Goal: Communication & Community: Answer question/provide support

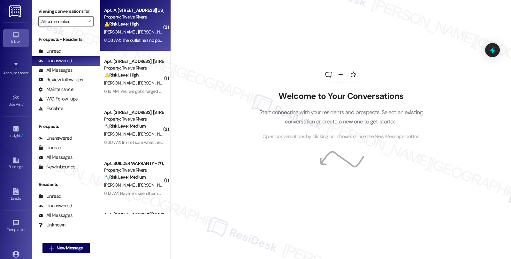
click at [146, 22] on div "⚠️ Risk Level: High The resident reports that the garbage disposal is not fixed…" at bounding box center [133, 24] width 59 height 7
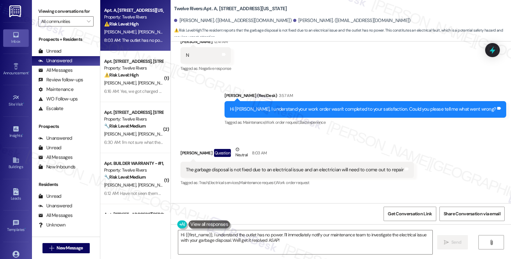
scroll to position [447, 0]
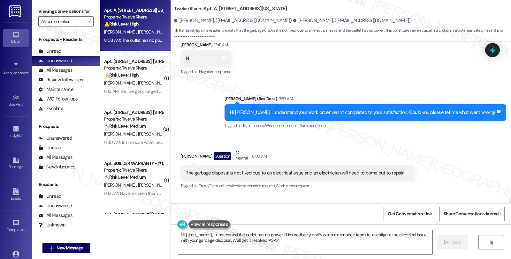
click at [218, 8] on b "Twelve Rivers: Apt. A, 1710 New York Avenue" at bounding box center [230, 8] width 113 height 7
copy b "1710"
drag, startPoint x: 277, startPoint y: 19, endPoint x: 310, endPoint y: 20, distance: 33.9
click at [310, 20] on div "[PERSON_NAME]. ([EMAIL_ADDRESS][DOMAIN_NAME])" at bounding box center [351, 20] width 117 height 7
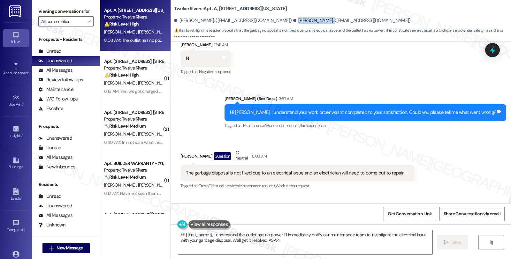
copy div "[PERSON_NAME]"
click at [181, 151] on div "Alexandra Hamby Question Neutral 8:03 AM" at bounding box center [296, 157] width 233 height 16
copy div "Alexandra"
click at [200, 237] on textarea "Hi {{first_name}}, I understand the outlet has no power. I'll immediately notif…" at bounding box center [305, 243] width 254 height 24
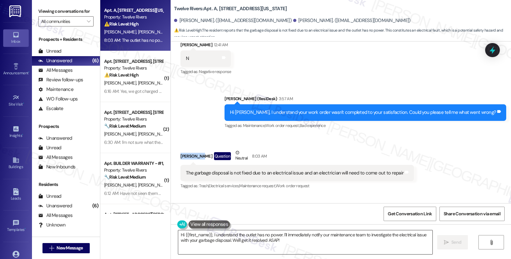
click at [200, 237] on textarea "Hi {{first_name}}, I understand the outlet has no power. I'll immediately notif…" at bounding box center [305, 243] width 254 height 24
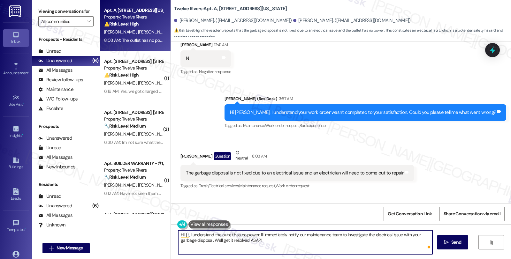
paste textarea "Alexandra"
drag, startPoint x: 271, startPoint y: 235, endPoint x: 277, endPoint y: 241, distance: 9.0
click at [277, 241] on textarea "Hi Alexandra, I understand the outlet has no power. I'll immediately notify our…" at bounding box center [305, 243] width 254 height 24
click at [203, 236] on textarea "Hi Alexandra, I understand the outlet has no power. I'll immediately notify our…" at bounding box center [305, 243] width 254 height 24
click at [390, 237] on textarea "Hi Alexandra, I'm sorry to hear that the garbage disposal still does not work b…" at bounding box center [305, 243] width 254 height 24
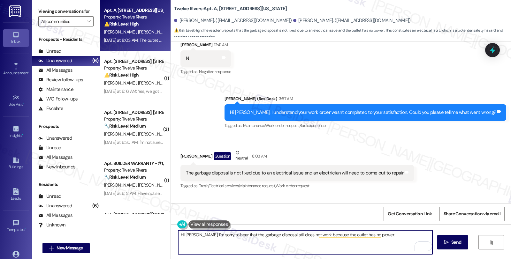
click at [390, 237] on textarea "Hi Alexandra, I'm sorry to hear that the garbage disposal still does not work b…" at bounding box center [305, 243] width 254 height 24
click at [307, 241] on textarea "Hi Alexandra, I'm sorry to hear that the garbage disposal still does not work b…" at bounding box center [305, 243] width 254 height 24
click at [306, 239] on textarea "Hi Alexandra, I'm sorry to hear that the garbage disposal still does not work b…" at bounding box center [305, 243] width 254 height 24
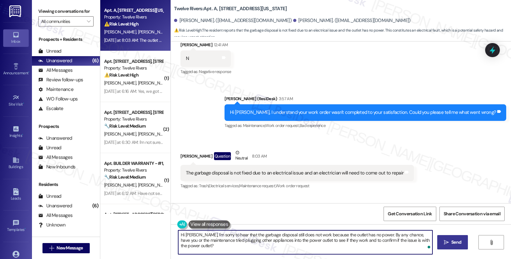
type textarea "Hi [PERSON_NAME], I'm sorry to hear that the garbage disposal still does not wo…"
click at [445, 245] on icon "" at bounding box center [446, 242] width 5 height 5
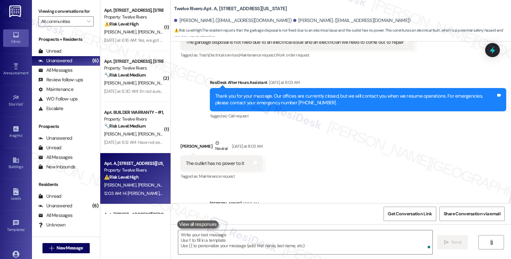
scroll to position [605, 0]
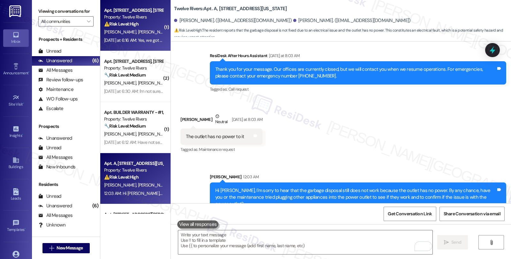
click at [148, 25] on div "⚠️ Risk Level: High The resident is disputing two separate $350 charges related…" at bounding box center [133, 24] width 59 height 7
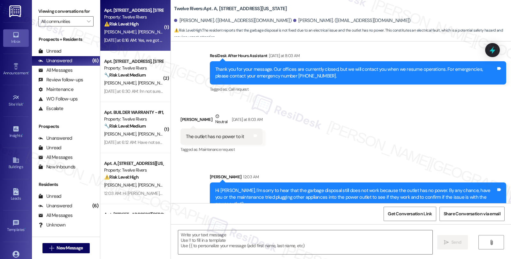
type textarea "Fetching suggested responses. Please feel free to read through the conversation…"
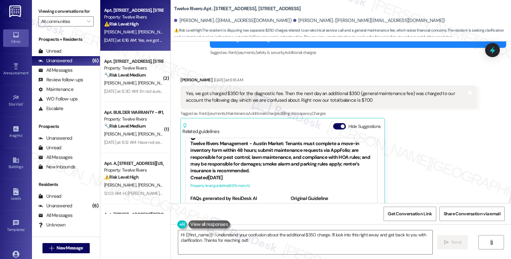
scroll to position [0, 0]
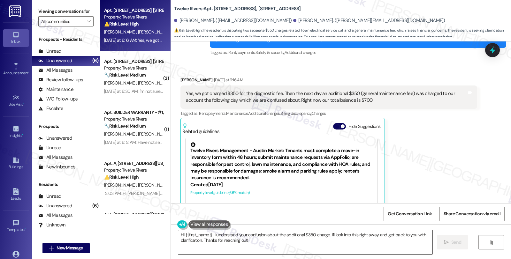
click at [178, 235] on textarea "Hi {{first_name}}! I understand your confusion about the additional $350 charge…" at bounding box center [305, 243] width 254 height 24
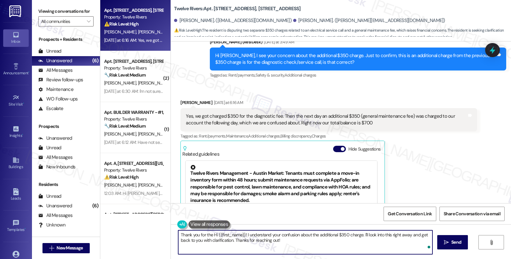
scroll to position [1323, 0]
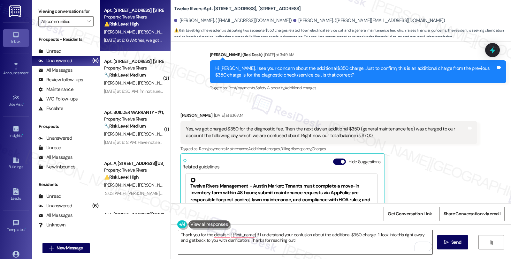
click at [202, 253] on textarea "Thank you for the detailsHi {{first_name}}! I understand your confusion about t…" at bounding box center [305, 243] width 254 height 24
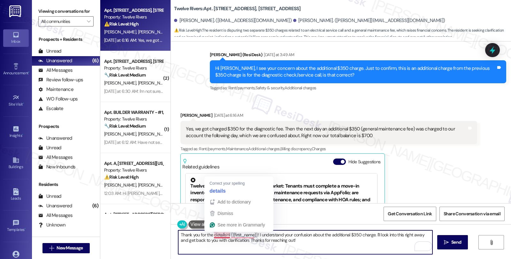
click at [222, 237] on textarea "Thank you for the detailsHi {{first_name}}! I understand your confusion about t…" at bounding box center [305, 243] width 254 height 24
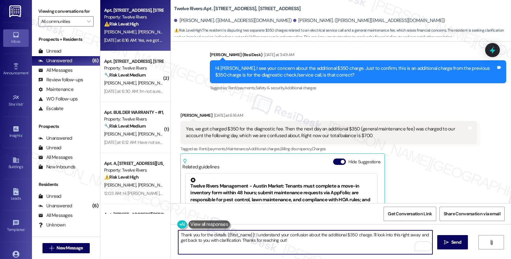
click at [276, 247] on textarea "Thank you for the details {{first_name}}! I understand your confusion about the…" at bounding box center [305, 243] width 254 height 24
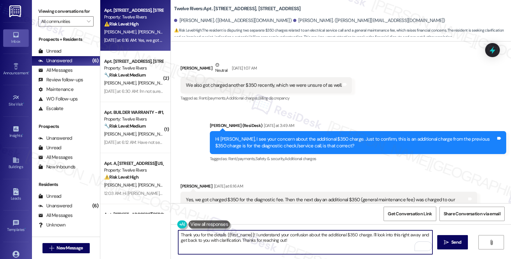
click at [185, 183] on div "Austin Hoang Yesterday at 6:16 AM" at bounding box center [328, 187] width 296 height 9
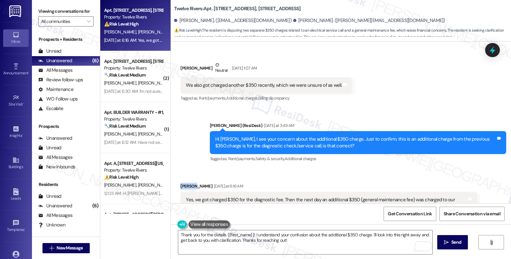
click at [185, 183] on div "Austin Hoang Yesterday at 6:16 AM" at bounding box center [328, 187] width 296 height 9
copy div "Austin"
click at [222, 234] on textarea "Thank you for the details {{first_name}}! I understand your confusion about the…" at bounding box center [305, 243] width 254 height 24
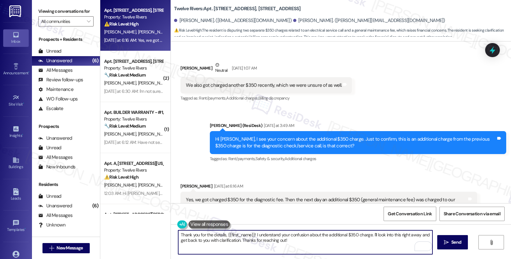
paste textarea "Austin"
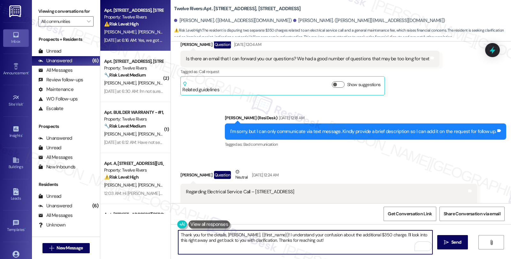
scroll to position [898, 0]
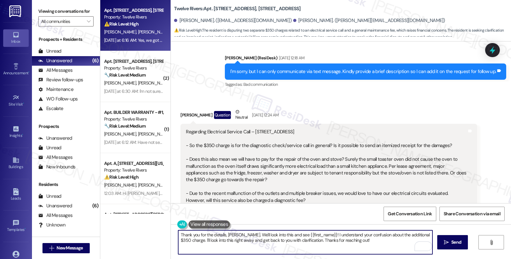
click at [237, 241] on textarea "Thank you for the details, Austin. We'll look into this and see {{first_name}}!…" at bounding box center [305, 243] width 254 height 24
drag, startPoint x: 270, startPoint y: 235, endPoint x: 285, endPoint y: 236, distance: 14.4
click at [285, 236] on textarea "Thank you for the details, Austin. We'll look into this and see and get back to…" at bounding box center [305, 243] width 254 height 24
click at [312, 236] on textarea "Thank you for the details, Austin. We'll look into this and get back to you wit…" at bounding box center [305, 243] width 254 height 24
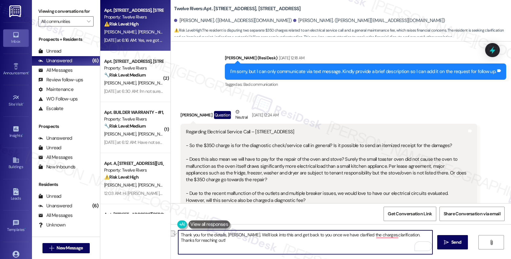
drag, startPoint x: 334, startPoint y: 236, endPoint x: 370, endPoint y: 236, distance: 35.4
click at [370, 236] on textarea "Thank you for the details, Austin. We'll look into this and get back to you onc…" at bounding box center [305, 243] width 254 height 24
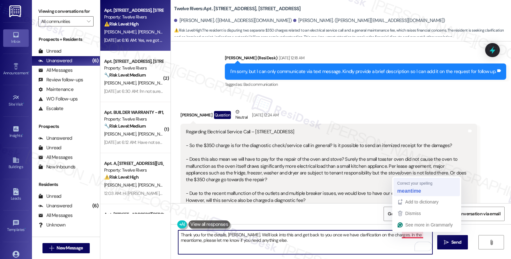
type textarea "Thank you for the details, [PERSON_NAME]. We'll look into this and get back to …"
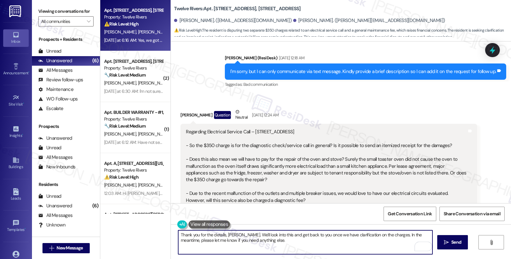
click at [257, 245] on textarea "Thank you for the details, [PERSON_NAME]. We'll look into this and get back to …" at bounding box center [305, 243] width 254 height 24
click at [273, 243] on textarea "Thank you for the details, [PERSON_NAME]. We'll look into this and get back to …" at bounding box center [305, 243] width 254 height 24
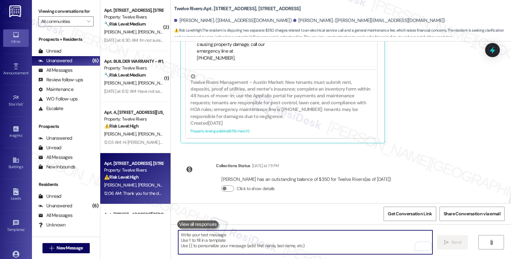
scroll to position [1504, 0]
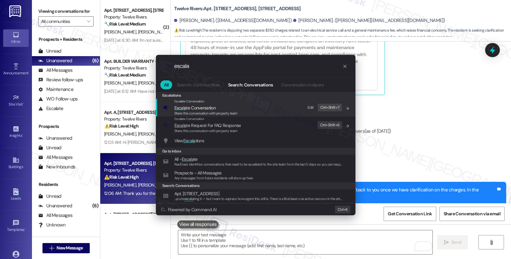
type input "escala"
click at [235, 114] on span "Share this conversation with property team" at bounding box center [205, 113] width 63 height 4
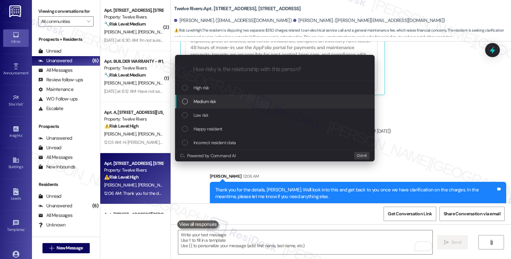
click at [225, 98] on div "Medium risk" at bounding box center [275, 101] width 187 height 7
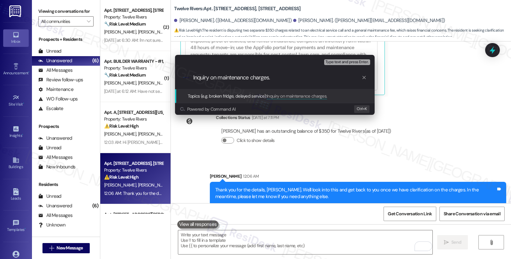
type input "Inquiry on maintenance charges"
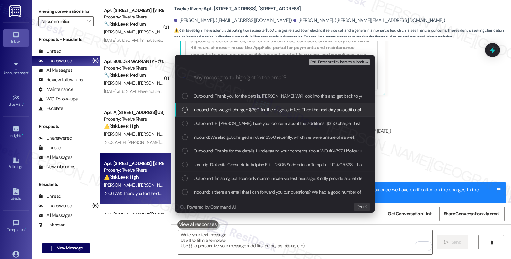
click at [225, 110] on span "Inbound: Yes, we got charged $350 for the diagnostic fee. Then the next day an …" at bounding box center [412, 109] width 439 height 7
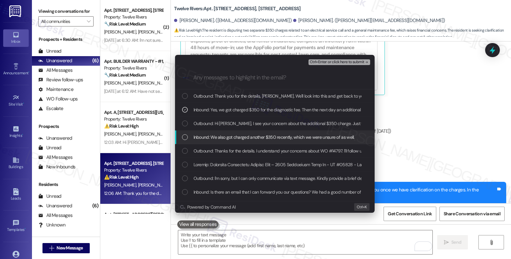
click at [223, 139] on span "Inbound: We also got charged another $350 recently, which we were unsure of as …" at bounding box center [273, 137] width 161 height 7
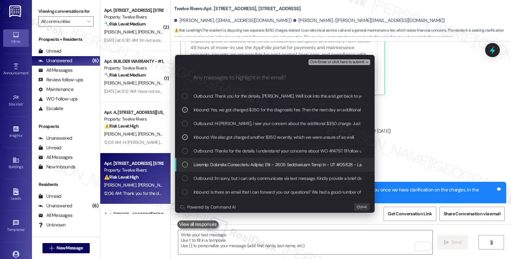
click at [222, 170] on div "List of options" at bounding box center [275, 165] width 200 height 14
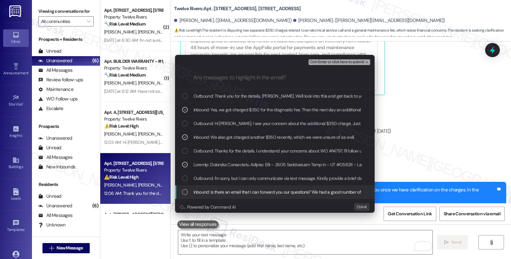
click at [247, 192] on span "Inbound: Is there an email that I can forward you our questions? We had a good …" at bounding box center [313, 192] width 240 height 7
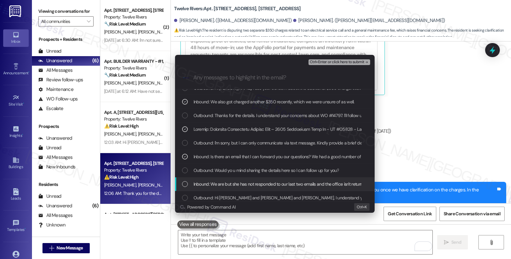
click at [288, 183] on span "Inbound: We are but she has not responded to our last two emails and the office…" at bounding box center [288, 184] width 191 height 7
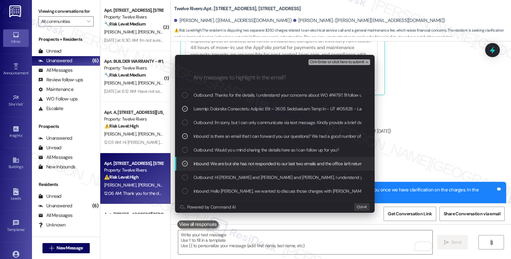
scroll to position [71, 0]
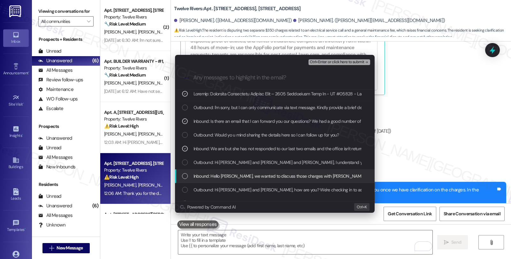
click at [308, 177] on span "Inbound: Hello Sarah, we wanted to discuss those charges with Rowena prior to p…" at bounding box center [383, 176] width 380 height 7
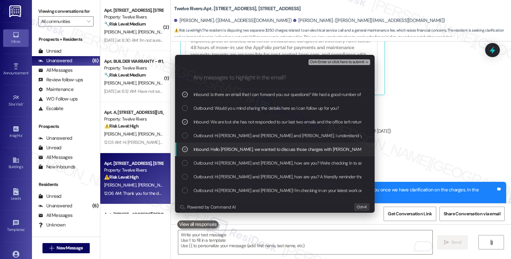
scroll to position [106, 0]
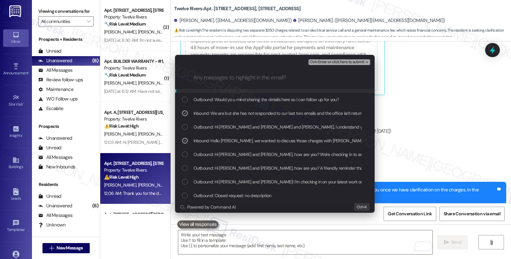
click at [328, 63] on span "Ctrl+Enter or click here to submit" at bounding box center [337, 62] width 55 height 4
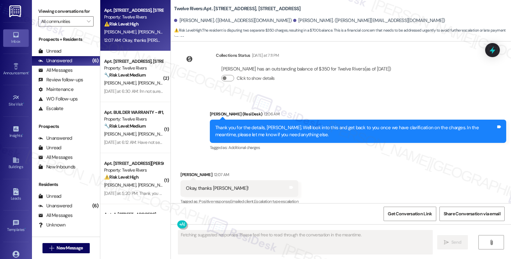
scroll to position [1464, 0]
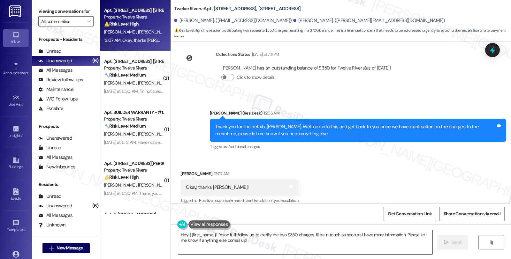
click at [207, 237] on textarea "Hey {{first_name}}! I'm on it. I'll follow up to clarify the two $350 charges. …" at bounding box center [305, 243] width 254 height 24
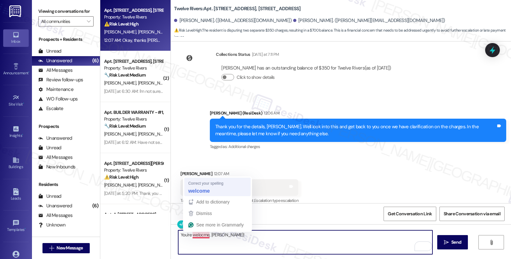
type textarea "You're welcome, [PERSON_NAME]!"
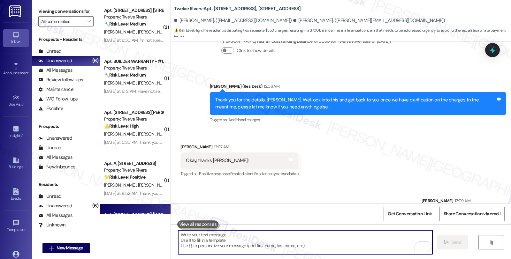
scroll to position [1508, 0]
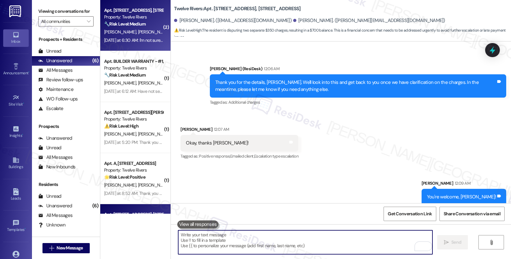
click at [148, 26] on div "🔧 Risk Level: Medium The resident is inquiring about renewal options and the di…" at bounding box center [133, 24] width 59 height 7
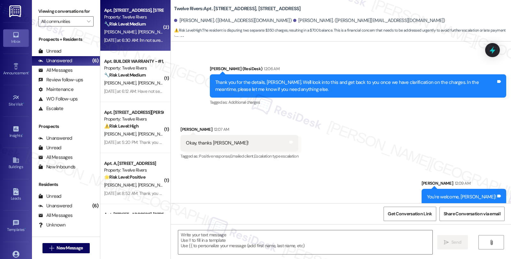
type textarea "Fetching suggested responses. Please feel free to read through the conversation…"
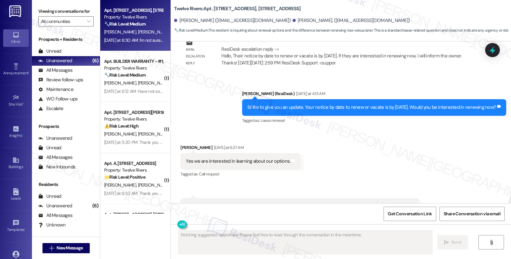
scroll to position [1120, 0]
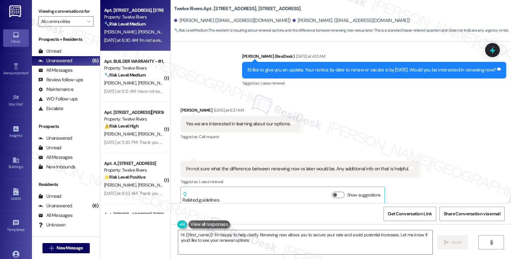
type textarea "Hi {{first_name}}! I'm happy to help clarify. Renewing now allows you to secure…"
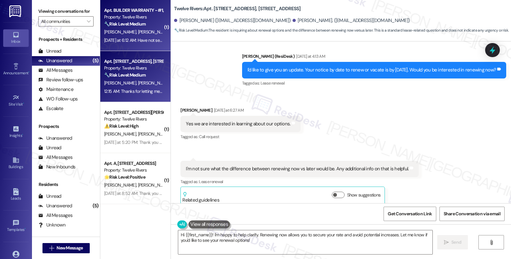
click at [138, 30] on span "[PERSON_NAME]" at bounding box center [154, 32] width 32 height 6
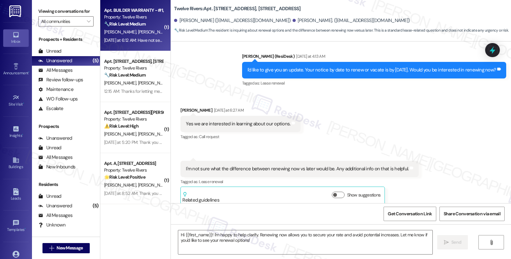
type textarea "Fetching suggested responses. Please feel free to read through the conversation…"
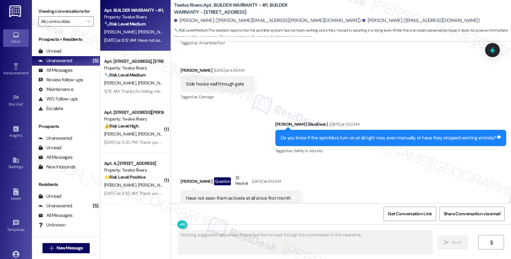
scroll to position [1294, 0]
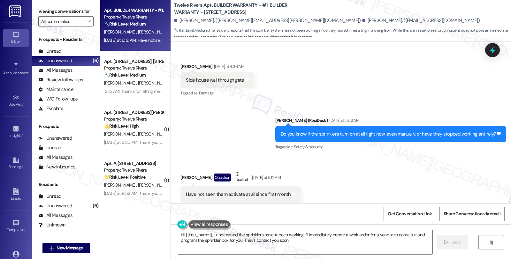
type textarea "Hi {{first_name}}, I understand the sprinklers haven't been working. I'll immed…"
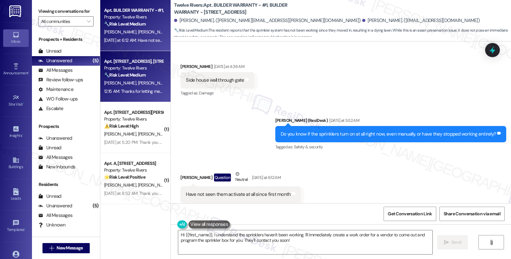
click at [144, 70] on div "Property: Twelve Rivers" at bounding box center [133, 68] width 59 height 7
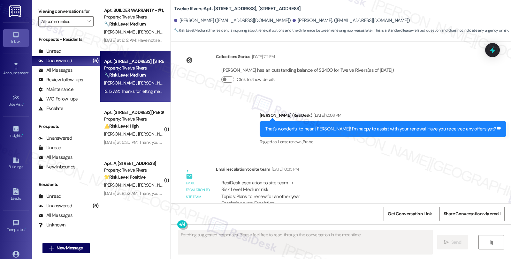
type textarea "Fetching suggested responses. Please feel free to read through the conversation…"
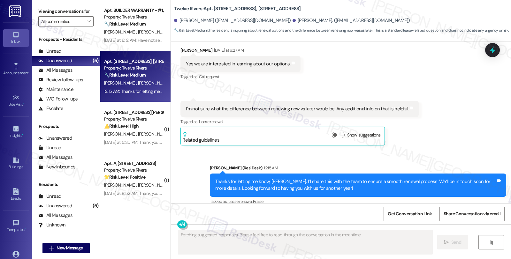
scroll to position [1181, 0]
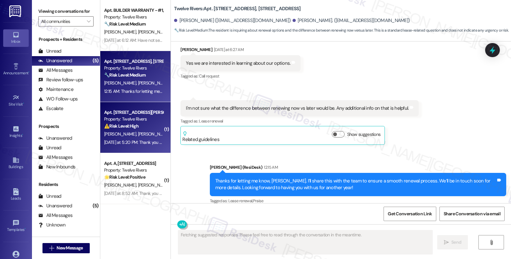
click at [136, 116] on div "Property: Twelve Rivers" at bounding box center [133, 119] width 59 height 7
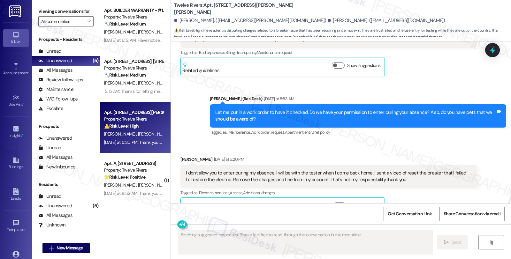
scroll to position [1654, 0]
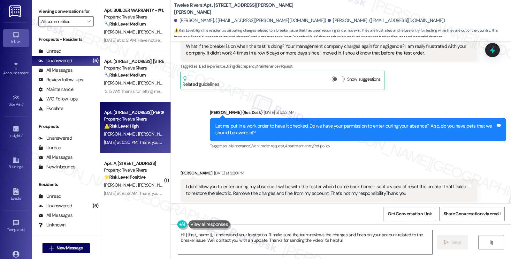
type textarea "Hi {{first_name}}, I understand your frustration. I'll make sure the team revie…"
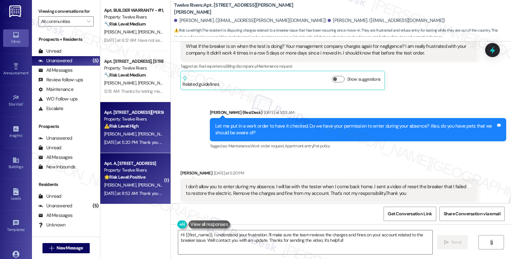
click at [140, 183] on span "[PERSON_NAME] [PERSON_NAME]" at bounding box center [171, 185] width 67 height 6
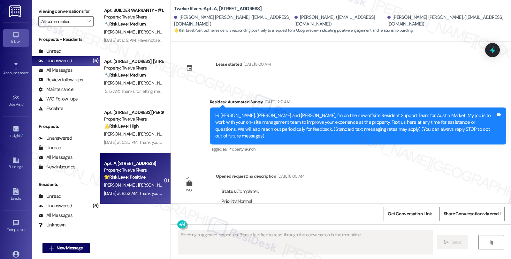
scroll to position [3311, 0]
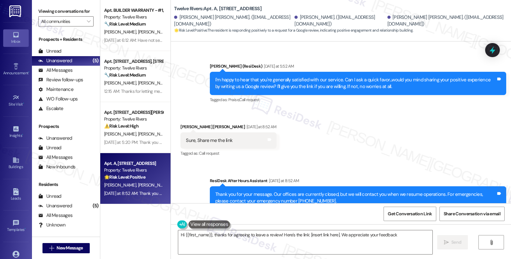
type textarea "Hi {{first_name}}, thanks for agreeing to leave a review! Here's the link: [ins…"
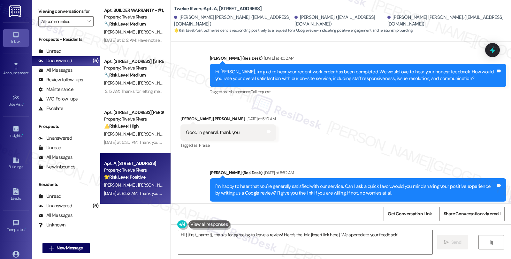
scroll to position [3169, 0]
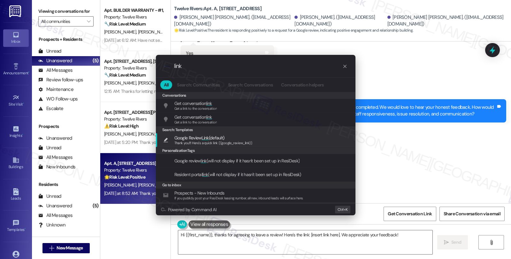
type input "link"
click at [220, 144] on span "Thank you!!! Here's a quick link {{google_review_link}}" at bounding box center [213, 143] width 78 height 4
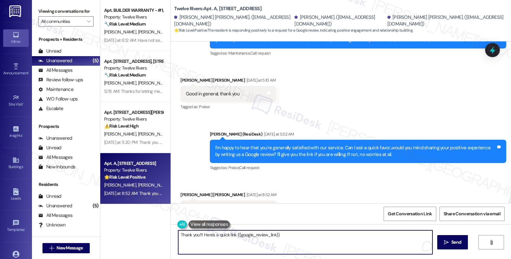
scroll to position [3311, 0]
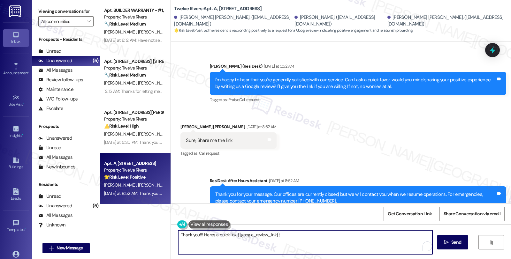
click at [180, 124] on div "[PERSON_NAME] [PERSON_NAME] [DATE] at 8:52 AM" at bounding box center [228, 128] width 96 height 9
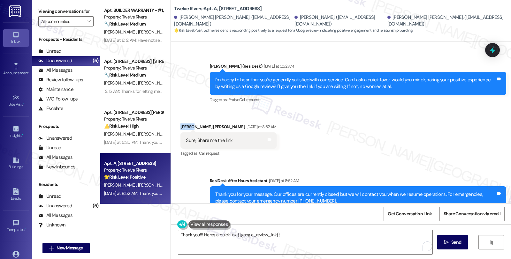
click at [180, 124] on div "[PERSON_NAME] [PERSON_NAME] [DATE] at 8:52 AM" at bounding box center [228, 128] width 96 height 9
click at [178, 236] on textarea "Thank you!!! Here's a quick link {{google_review_link}}" at bounding box center [305, 243] width 254 height 24
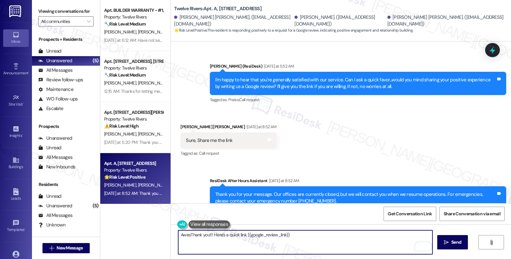
click at [181, 234] on textarea "AwesThank you!!! Here's a quick link {{google_review_link}}" at bounding box center [305, 243] width 254 height 24
type textarea "Fantastic! Here's a quick link {{google_review_link}}"
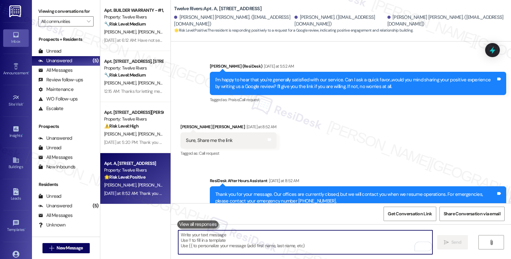
scroll to position [3250, 0]
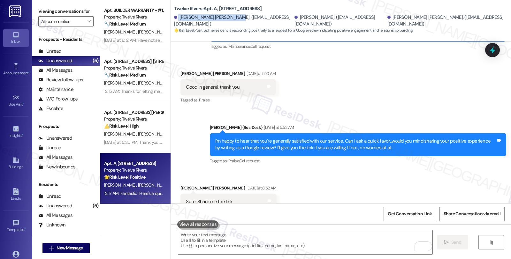
drag, startPoint x: 174, startPoint y: 19, endPoint x: 227, endPoint y: 20, distance: 52.7
click at [227, 20] on div "[PERSON_NAME] [PERSON_NAME]. ([EMAIL_ADDRESS][DOMAIN_NAME])" at bounding box center [233, 21] width 119 height 14
copy div "[PERSON_NAME] [PERSON_NAME]"
click at [390, 213] on span "Get Conversation Link" at bounding box center [410, 214] width 44 height 7
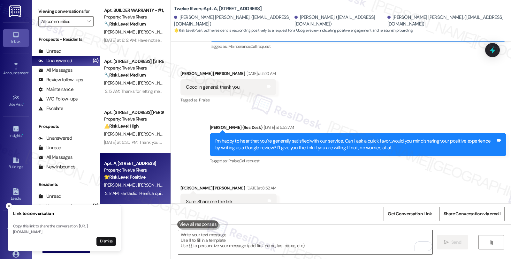
click at [251, 240] on textarea "To enrich screen reader interactions, please activate Accessibility in Grammarl…" at bounding box center [305, 243] width 254 height 24
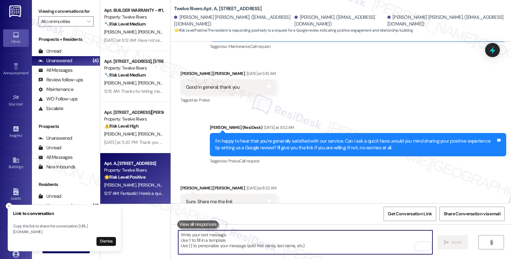
paste textarea "You may leave your review at your convenience. I would also appreciate if you c…"
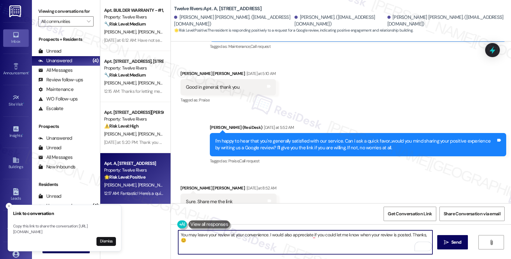
click at [180, 185] on div "[PERSON_NAME] [PERSON_NAME] [DATE] at 8:52 AM" at bounding box center [228, 189] width 96 height 9
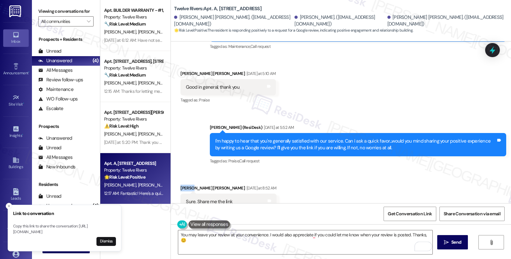
click at [180, 185] on div "[PERSON_NAME] [PERSON_NAME] [DATE] at 8:52 AM" at bounding box center [228, 189] width 96 height 9
copy div "Oscar"
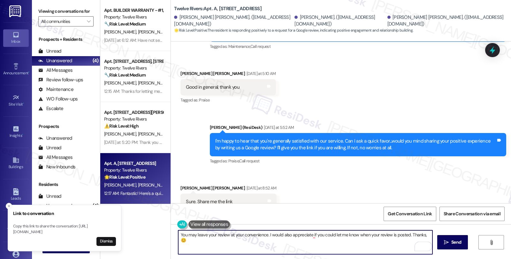
click at [421, 234] on textarea "You may leave your review at your convenience. I would also appreciate if you c…" at bounding box center [305, 243] width 254 height 24
paste textarea "Oscar"
type textarea "You may leave your review at your convenience. I would also appreciate if you c…"
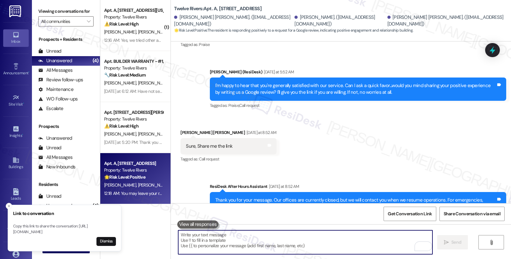
scroll to position [3400, 0]
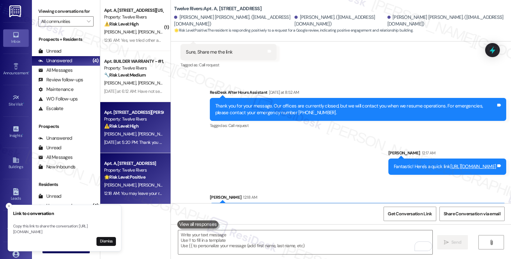
click at [133, 135] on div "[PERSON_NAME] [PERSON_NAME]" at bounding box center [133, 134] width 60 height 8
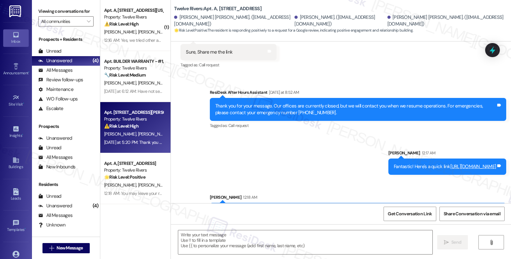
type textarea "Fetching suggested responses. Please feel free to read through the conversation…"
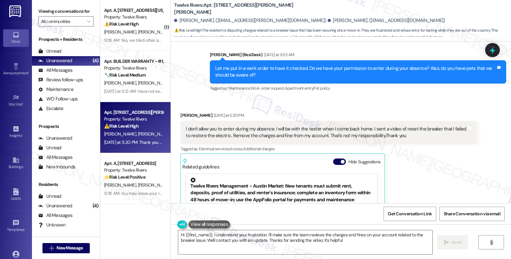
type textarea "Hi {{first_name}}, I understand your frustration. I'll make sure the team revie…"
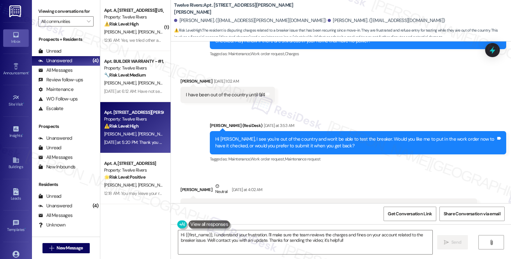
scroll to position [1428, 0]
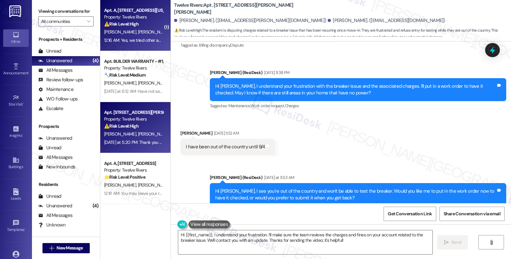
click at [134, 39] on div "12:16 AM: Yes, we tried other appliances and confirmed the outlet has no power …" at bounding box center [177, 40] width 146 height 6
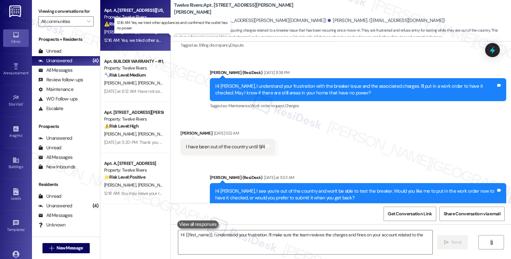
type textarea "Hi {{first_name}}, I understand your frustration. I'll make sure the team revie…"
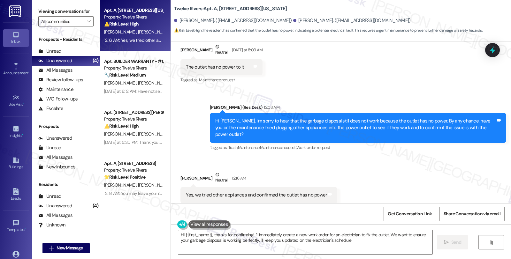
scroll to position [675, 0]
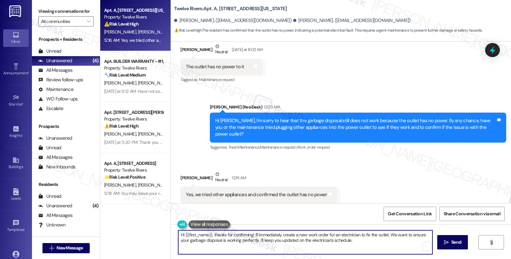
drag, startPoint x: 210, startPoint y: 234, endPoint x: 143, endPoint y: 225, distance: 67.7
click at [143, 225] on div "Apt. A, [STREET_ADDRESS][US_STATE] Property: Twelve Rivers ⚠️ Risk Level: High …" at bounding box center [305, 129] width 411 height 259
click at [215, 234] on textarea "Thanks for confirming! I'll immediately create a new work order for an electric…" at bounding box center [305, 243] width 254 height 24
click at [413, 232] on textarea "Thanks for confirming. I'll put in a work order to have it checked. Could you p…" at bounding box center [305, 243] width 254 height 24
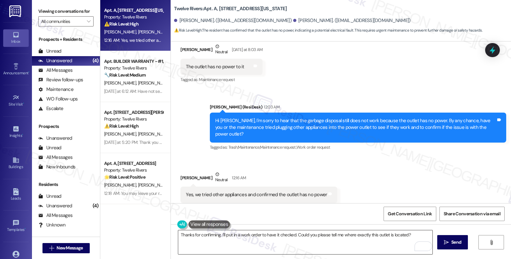
click at [420, 236] on textarea "Thanks for confirming. I'll put in a work order to have it checked. Could you p…" at bounding box center [305, 243] width 254 height 24
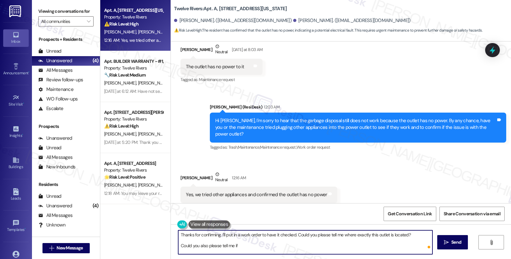
paste textarea "Do we have your permission to enter during your absence? Also, do you have pets…"
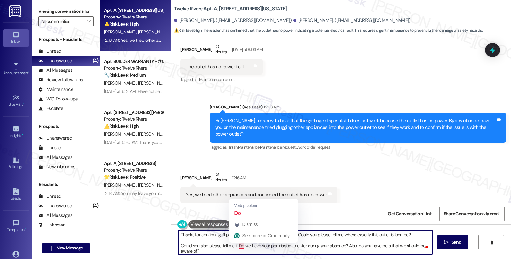
click at [235, 245] on textarea "Thanks for confirming. I'll put in a work order to have it checked. Could you p…" at bounding box center [305, 243] width 254 height 24
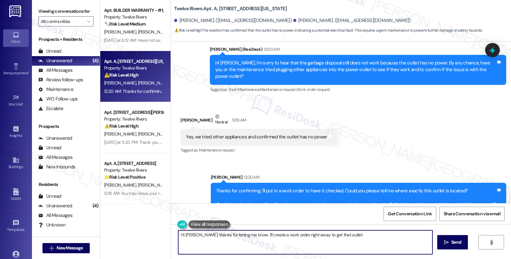
scroll to position [733, 0]
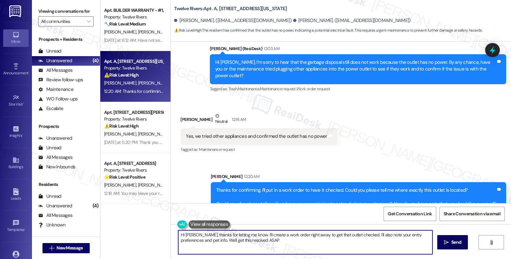
type textarea "Hi [PERSON_NAME], thanks for letting me know. I'll create a work order right aw…"
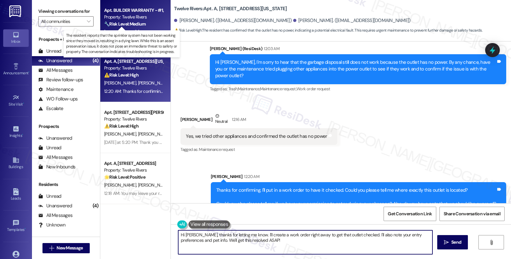
click at [141, 25] on strong "🔧 Risk Level: Medium" at bounding box center [125, 24] width 42 height 6
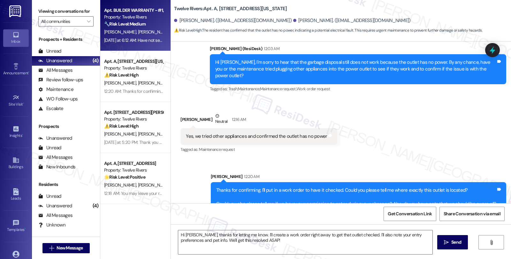
type textarea "Fetching suggested responses. Please feel free to read through the conversation…"
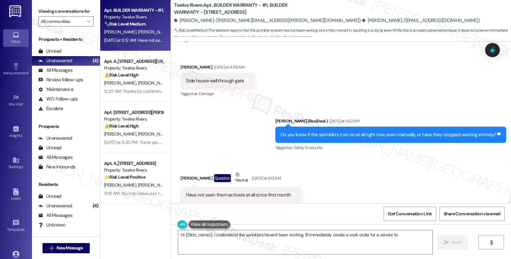
scroll to position [1294, 0]
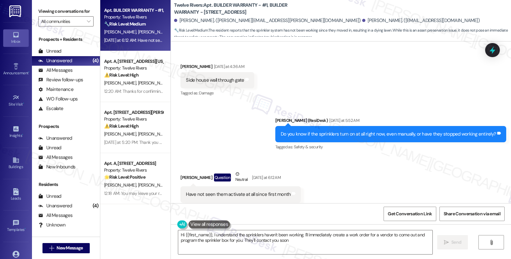
type textarea "Hi {{first_name}}, I understand the sprinklers haven't been working. I'll immed…"
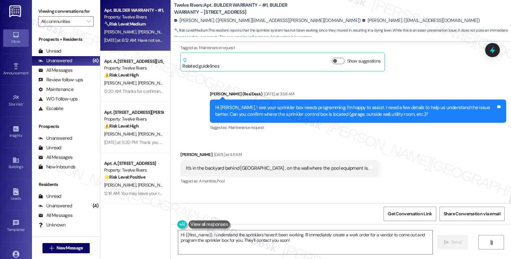
scroll to position [1116, 0]
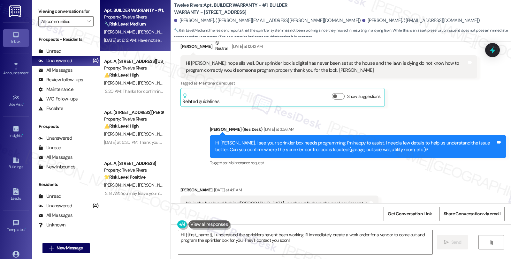
click at [421, 180] on div "Received via SMS [PERSON_NAME] [DATE] at 4:11 AM It's in the backyard behind [G…" at bounding box center [341, 226] width 340 height 108
click at [457, 179] on div "Received via SMS [PERSON_NAME] [DATE] at 4:11 AM It's in the backyard behind [G…" at bounding box center [341, 226] width 340 height 108
click at [448, 172] on div "Received via SMS [PERSON_NAME] [DATE] at 4:11 AM It's in the backyard behind [G…" at bounding box center [341, 226] width 340 height 108
click at [274, 238] on textarea "Hi {{first_name}}, I understand the sprinklers haven't been working. I'll immed…" at bounding box center [305, 243] width 254 height 24
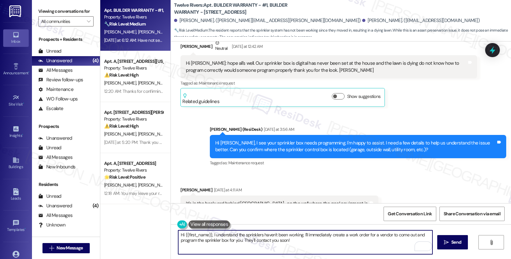
click at [414, 172] on div "Received via SMS [PERSON_NAME] [DATE] at 4:11 AM It's in the backyard behind [G…" at bounding box center [341, 226] width 340 height 108
